Goal: Entertainment & Leisure: Consume media (video, audio)

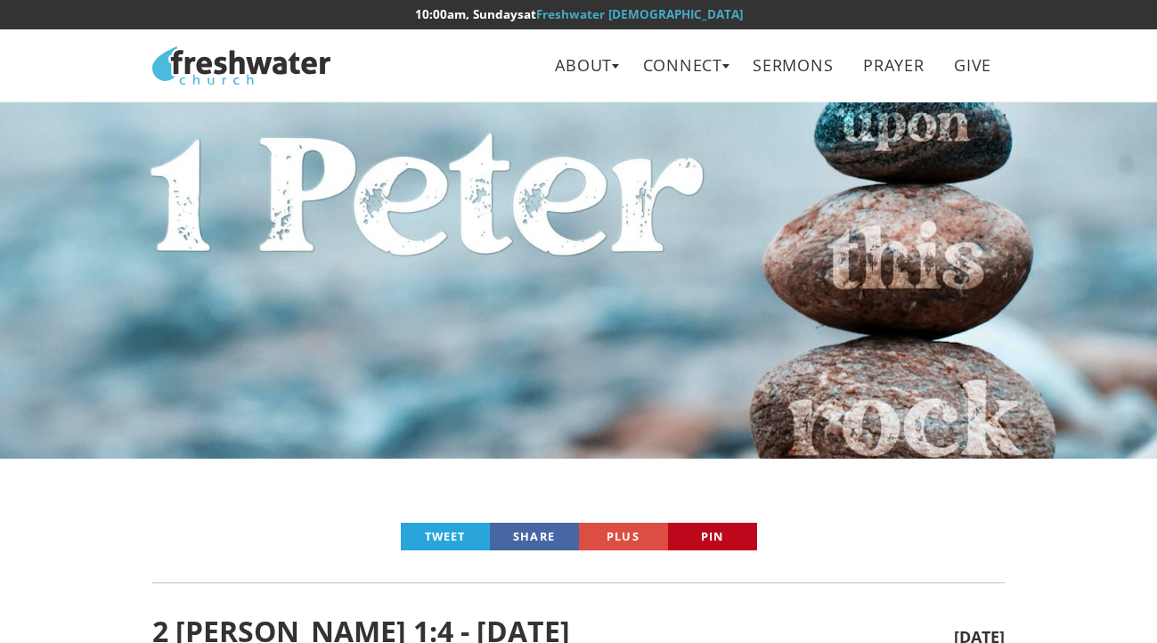
scroll to position [225, 0]
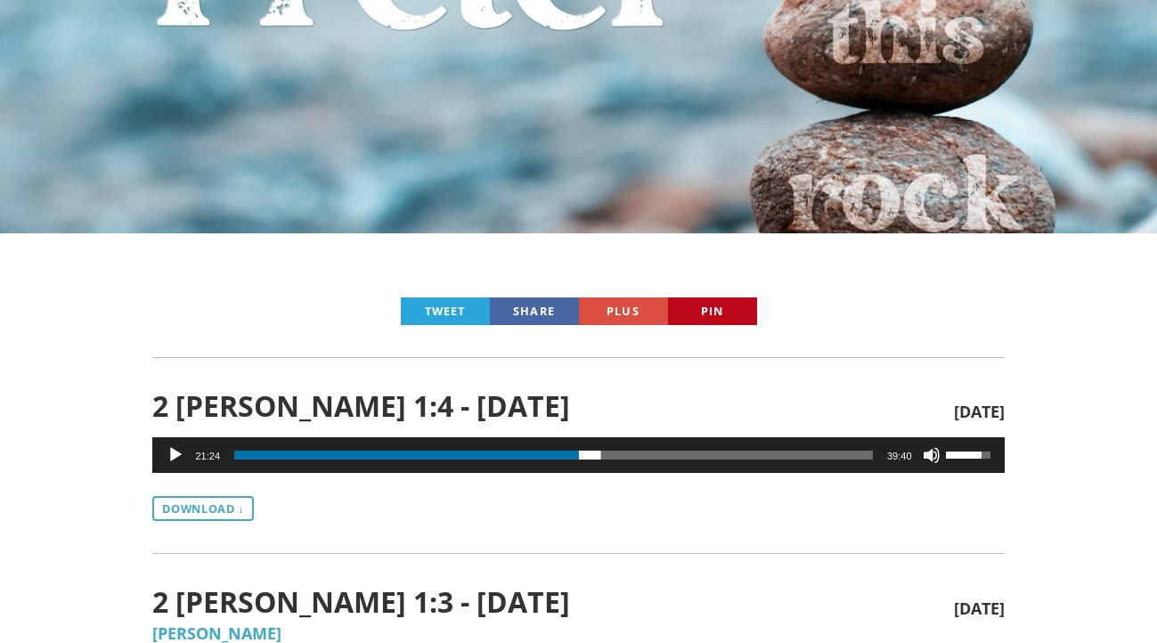
click at [171, 449] on button "Play" at bounding box center [175, 455] width 18 height 18
click at [169, 451] on button "Pause" at bounding box center [175, 455] width 18 height 18
click at [169, 451] on button "Play" at bounding box center [175, 455] width 18 height 18
click at [169, 451] on button "Pause" at bounding box center [175, 455] width 18 height 18
click at [169, 451] on button "Play" at bounding box center [175, 455] width 18 height 18
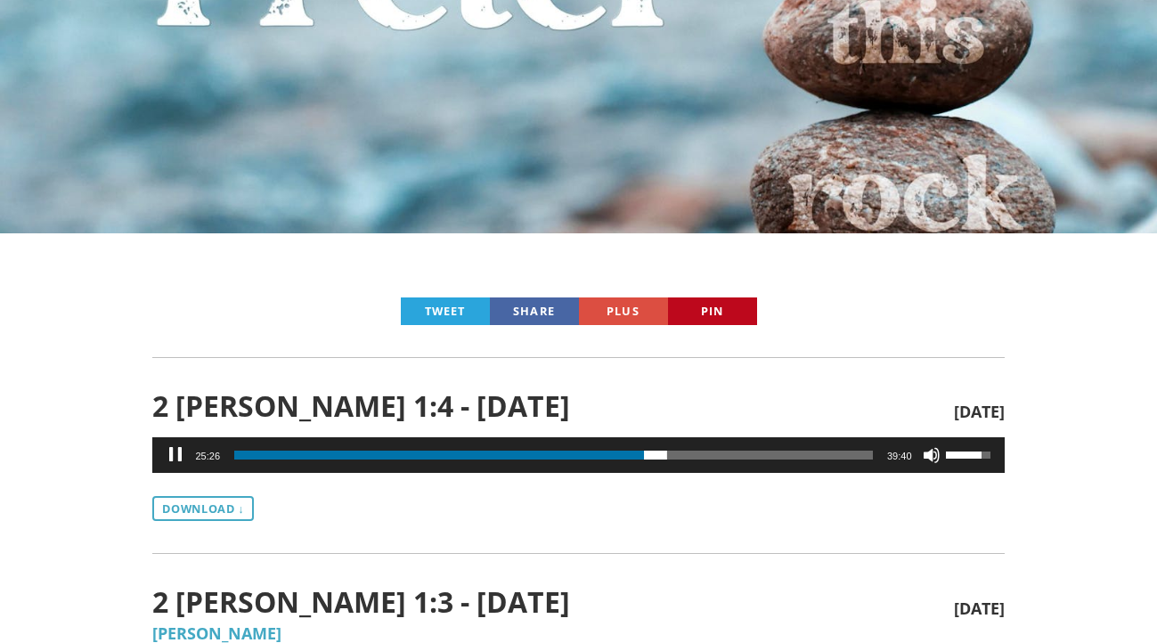
click at [164, 443] on div "Audio Player" at bounding box center [175, 455] width 28 height 36
click at [172, 448] on button "Play" at bounding box center [175, 455] width 18 height 18
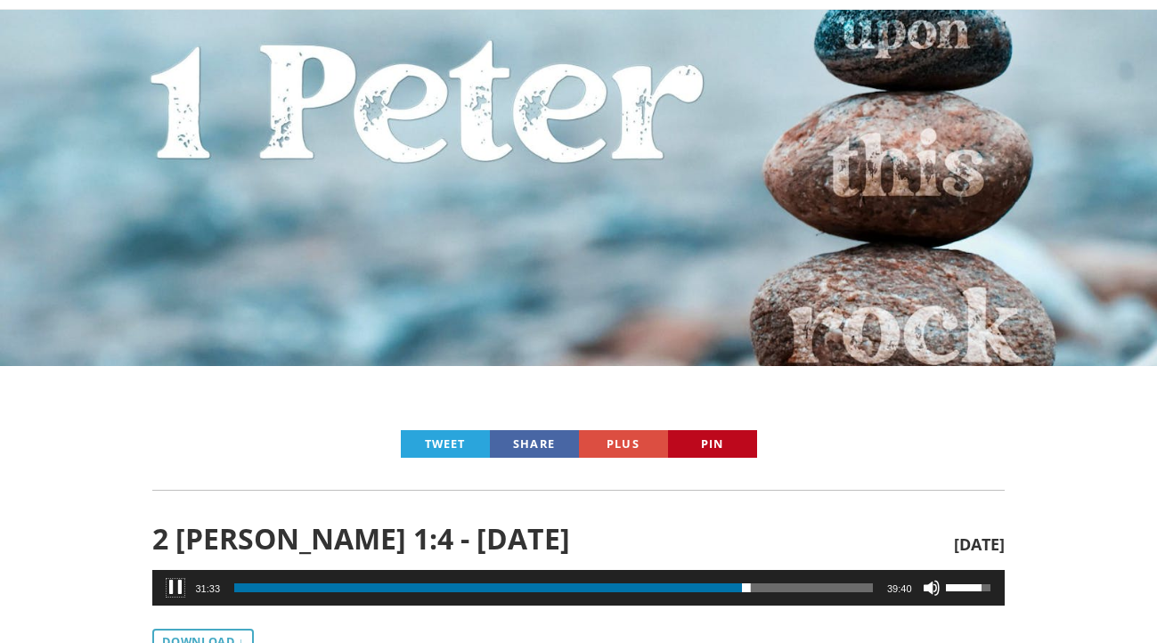
scroll to position [114, 0]
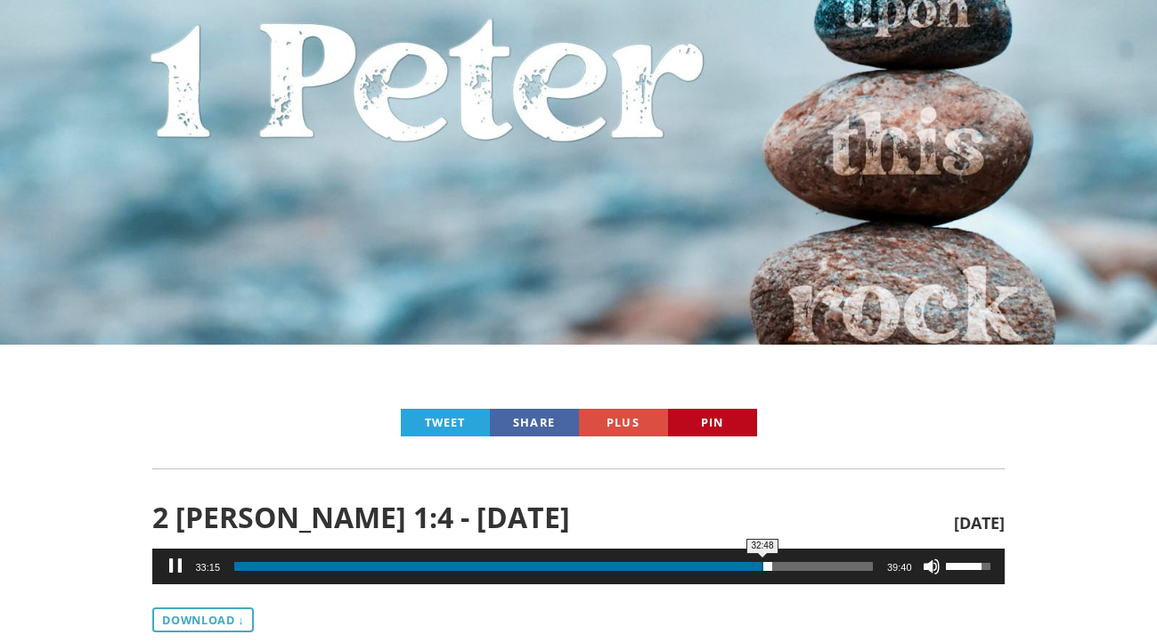
click at [763, 566] on span "Audio Player" at bounding box center [767, 566] width 9 height 9
click at [177, 562] on button "Pause" at bounding box center [175, 566] width 18 height 18
click at [177, 562] on button "Play" at bounding box center [175, 566] width 18 height 18
click at [175, 562] on button "Pause" at bounding box center [175, 566] width 18 height 18
click at [175, 562] on button "Play" at bounding box center [175, 566] width 18 height 18
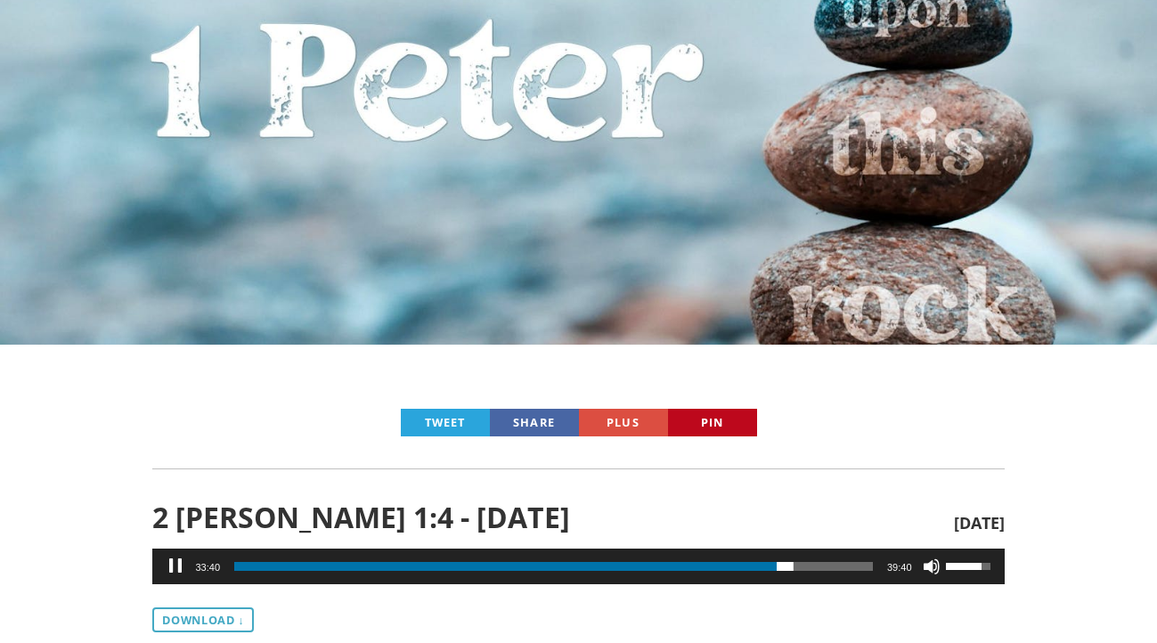
click at [175, 562] on button "Pause" at bounding box center [175, 566] width 18 height 18
click at [175, 562] on button "Play" at bounding box center [175, 566] width 18 height 18
click at [175, 562] on button "Pause" at bounding box center [175, 566] width 18 height 18
click at [175, 562] on button "Play" at bounding box center [175, 566] width 18 height 18
click at [789, 568] on span "34:28" at bounding box center [553, 566] width 638 height 9
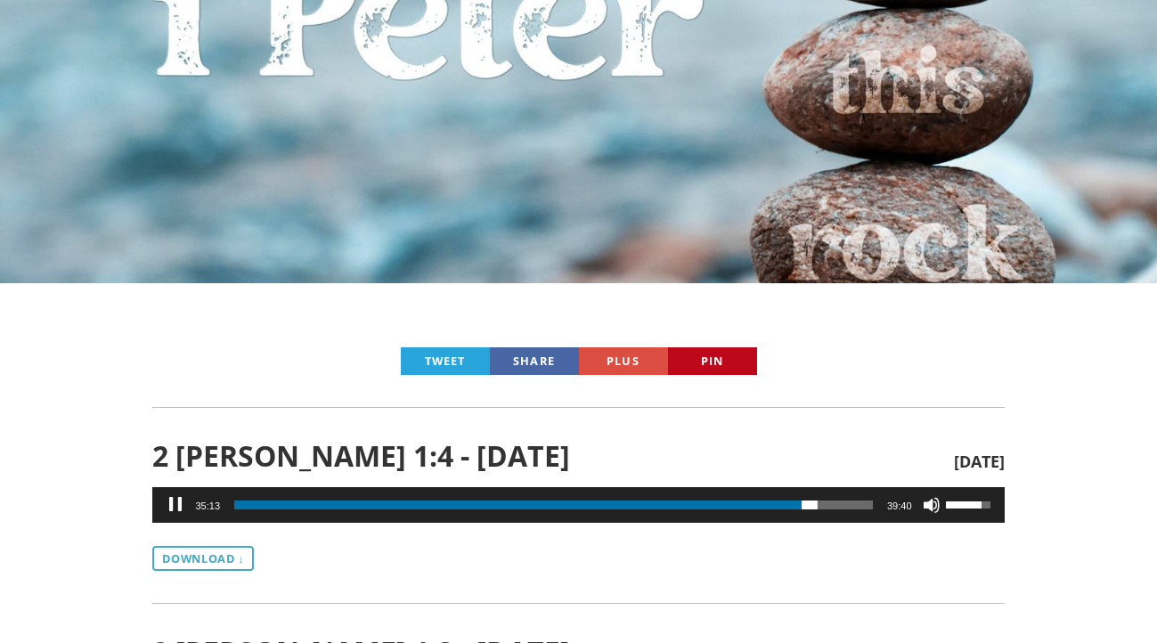
scroll to position [188, 0]
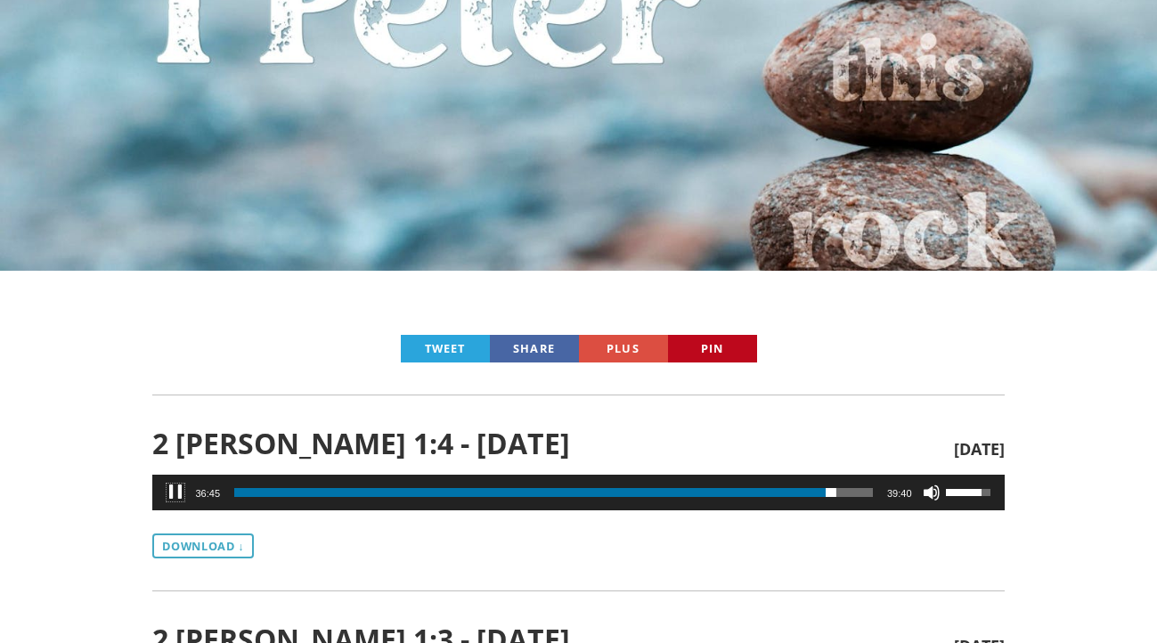
click at [178, 493] on button "Pause" at bounding box center [175, 492] width 18 height 18
click at [176, 486] on button "Play" at bounding box center [175, 492] width 18 height 18
click at [176, 486] on button "Pause" at bounding box center [175, 492] width 18 height 18
click at [176, 484] on button "Play" at bounding box center [175, 492] width 18 height 18
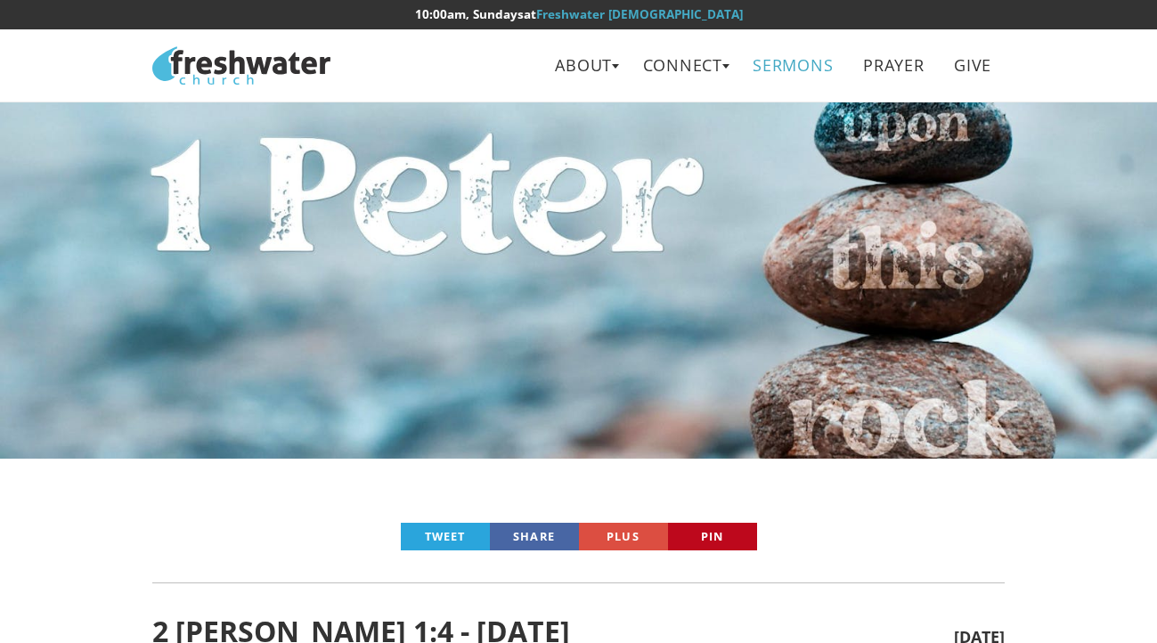
click at [754, 50] on link "Sermons" at bounding box center [793, 65] width 106 height 40
